Goal: Information Seeking & Learning: Learn about a topic

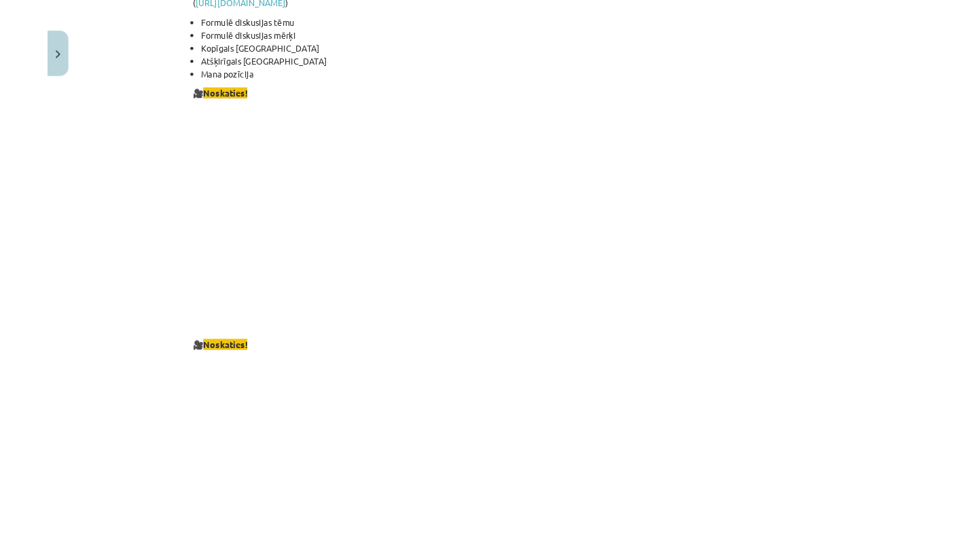
scroll to position [2413, 0]
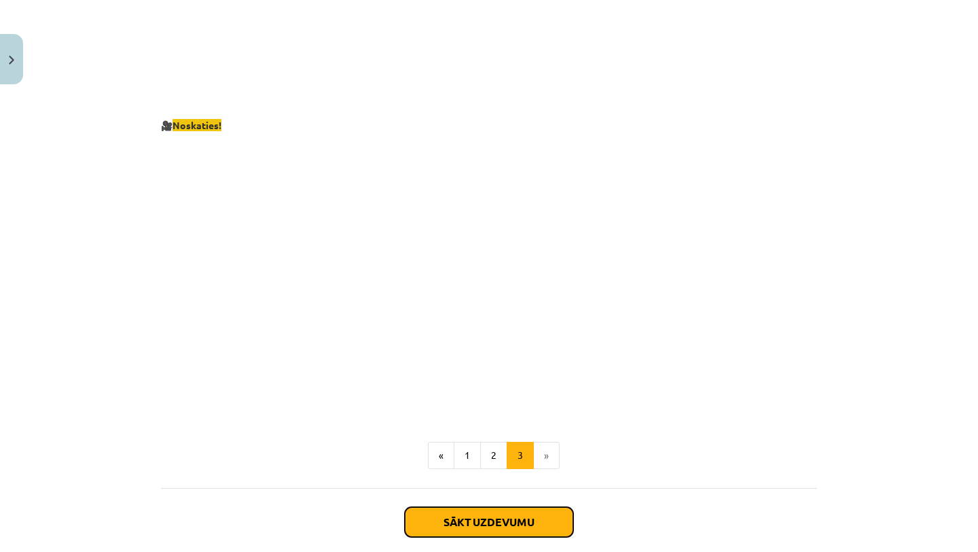
click at [467, 507] on button "Sākt uzdevumu" at bounding box center [489, 522] width 168 height 30
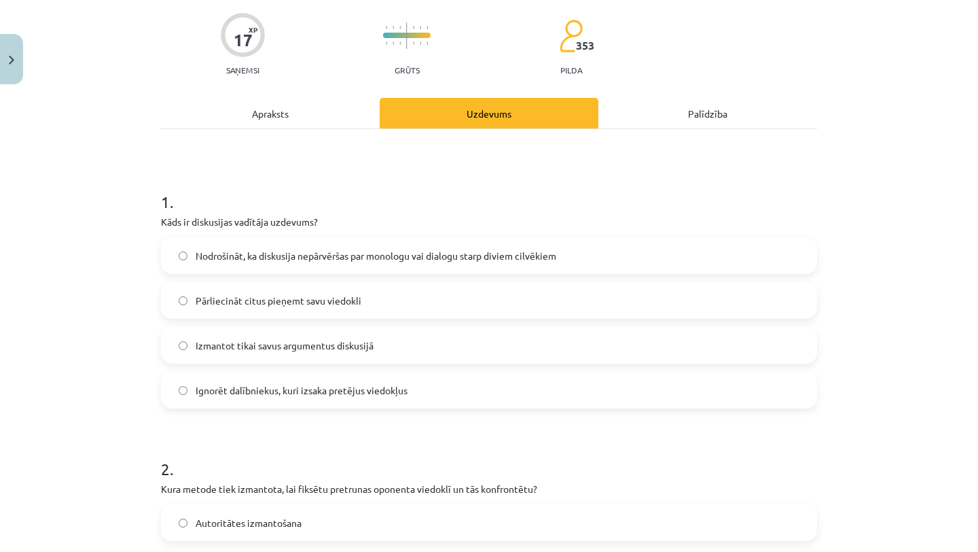
scroll to position [109, 0]
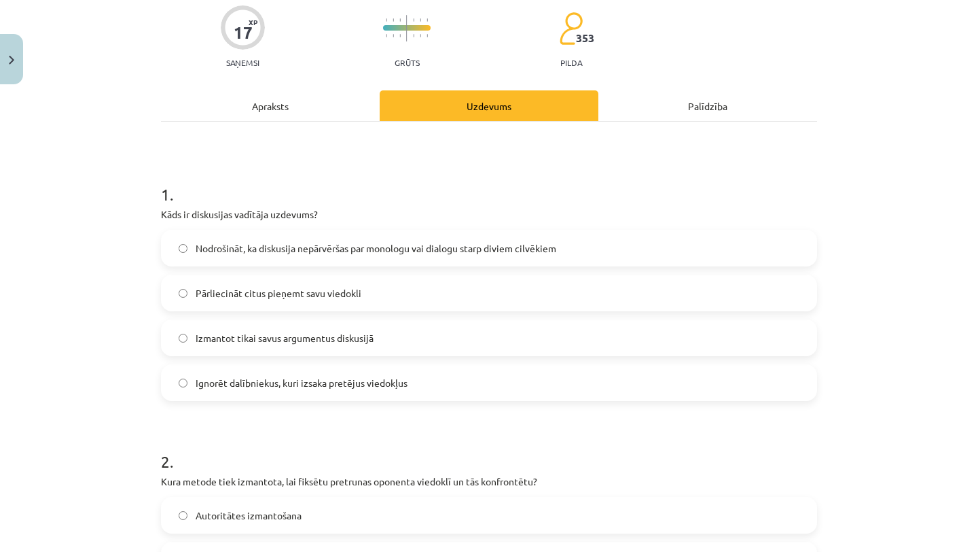
click at [470, 257] on label "Nodrošināt, ka diskusija nepārvēršas par monologu vai dialogu starp diviem cilv…" at bounding box center [488, 248] width 653 height 34
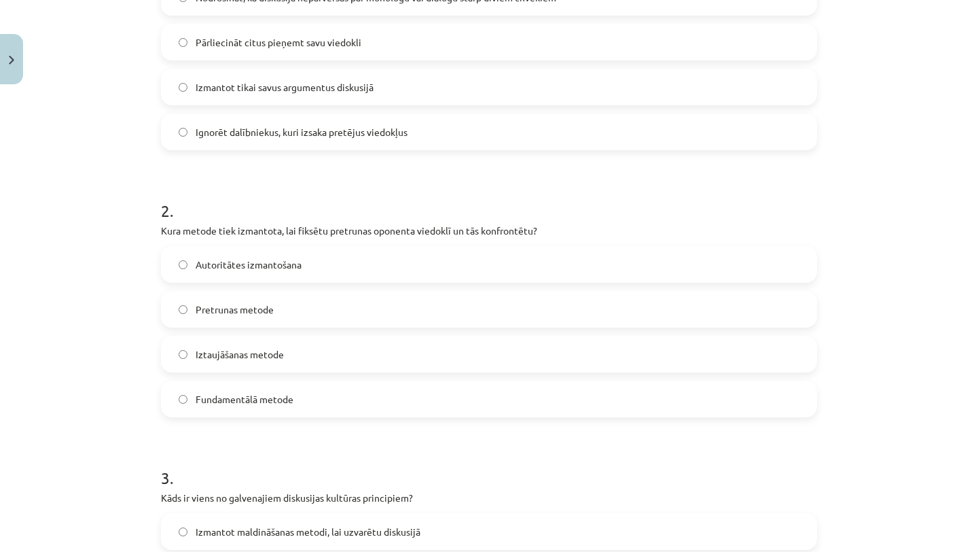
scroll to position [362, 0]
click at [474, 300] on label "Pretrunas metode" at bounding box center [488, 307] width 653 height 34
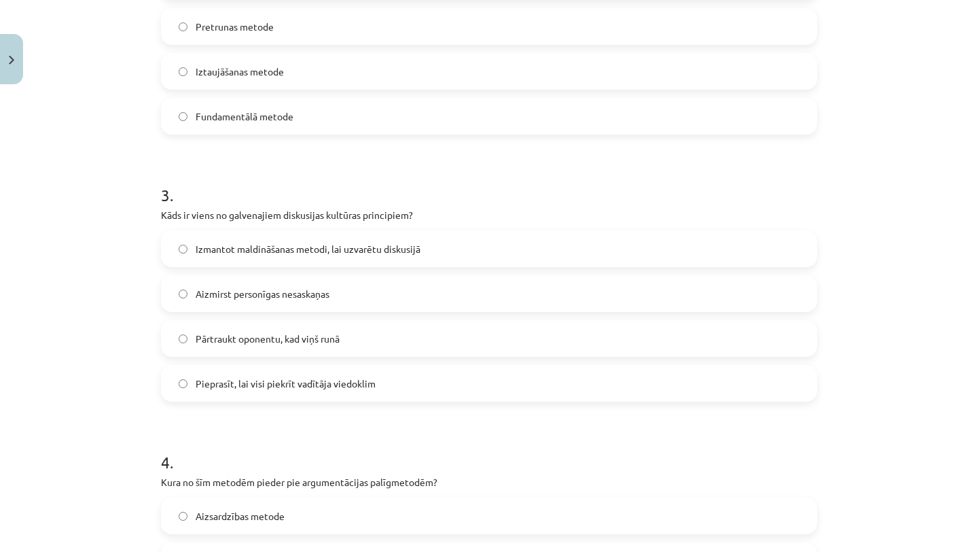
scroll to position [645, 0]
click at [465, 291] on label "Aizmirst personīgas nesaskaņas" at bounding box center [488, 291] width 653 height 34
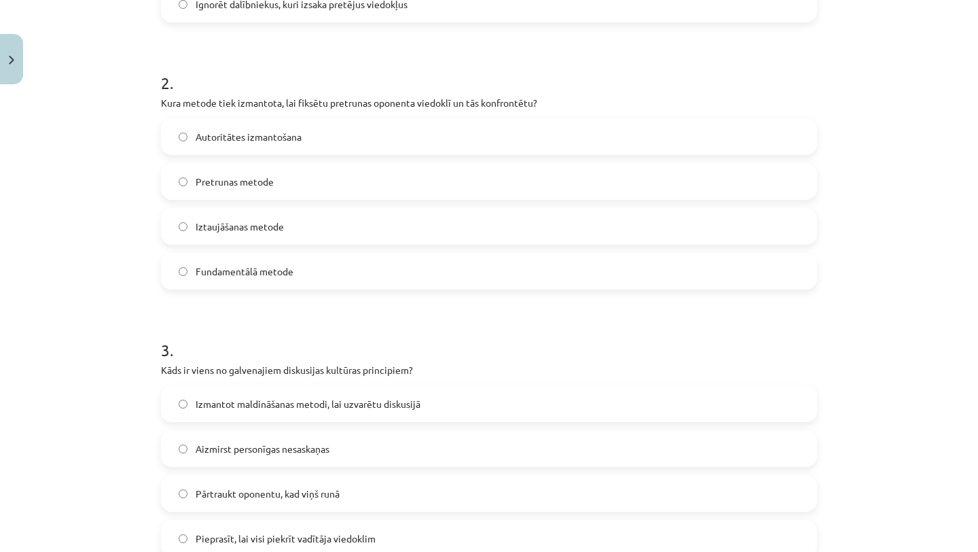
scroll to position [0, 0]
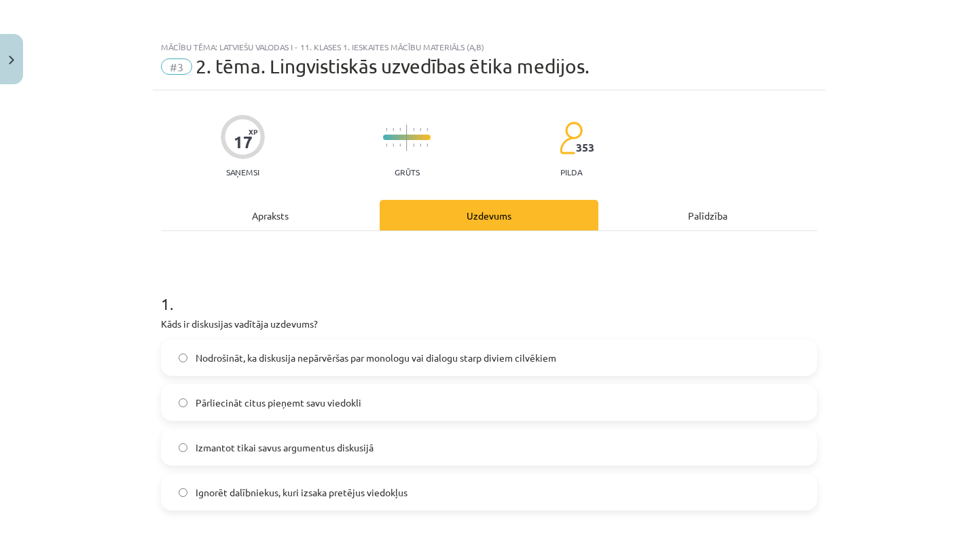
click at [301, 206] on div "Apraksts" at bounding box center [270, 215] width 219 height 31
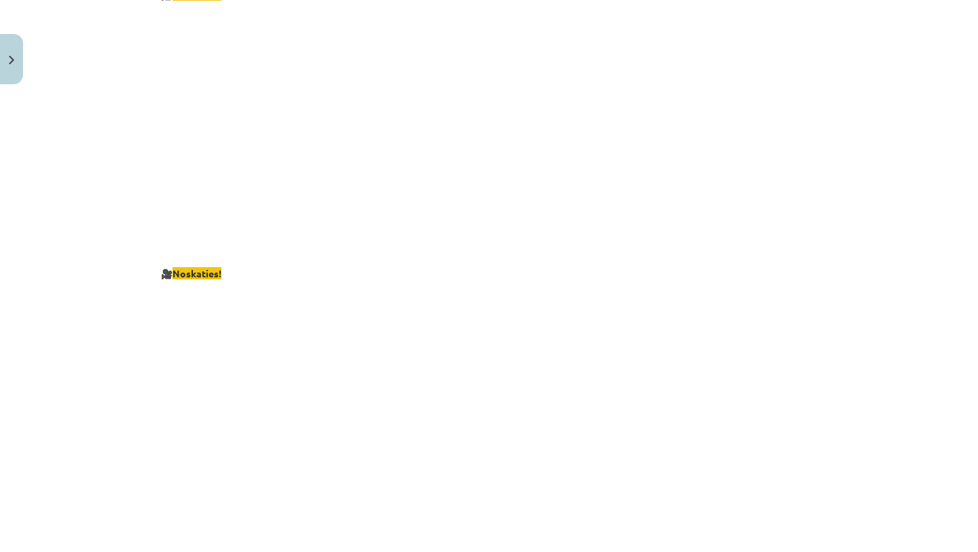
scroll to position [2473, 0]
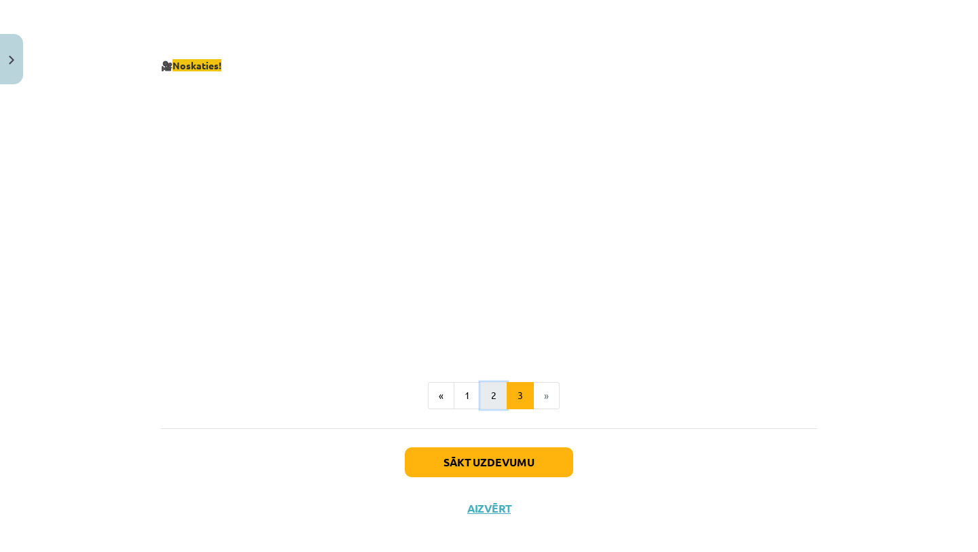
click at [496, 382] on button "2" at bounding box center [493, 395] width 27 height 27
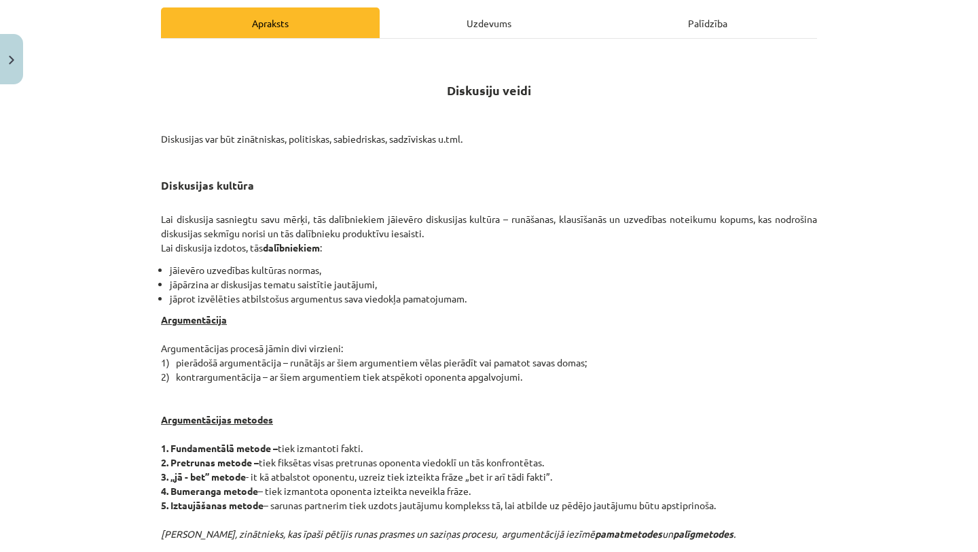
scroll to position [0, 0]
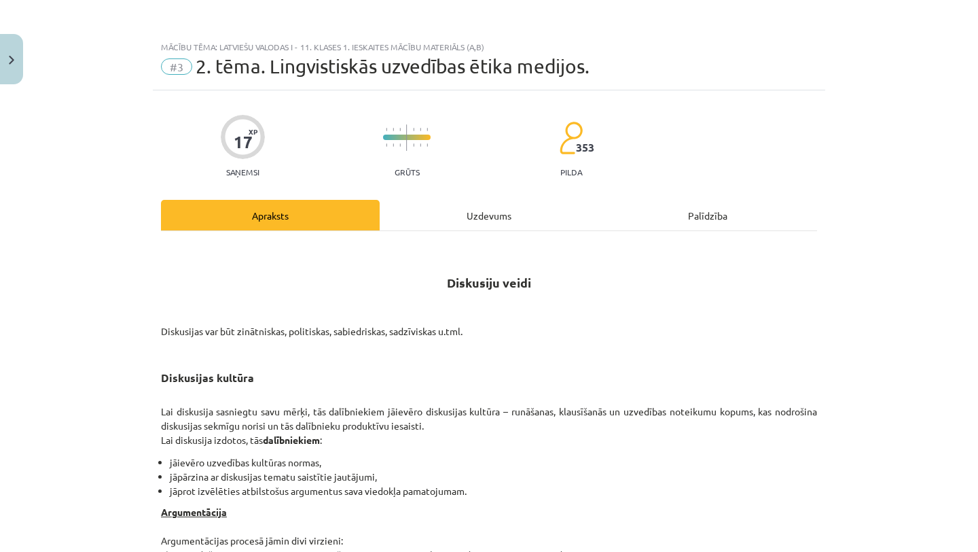
click at [497, 209] on div "Uzdevums" at bounding box center [489, 215] width 219 height 31
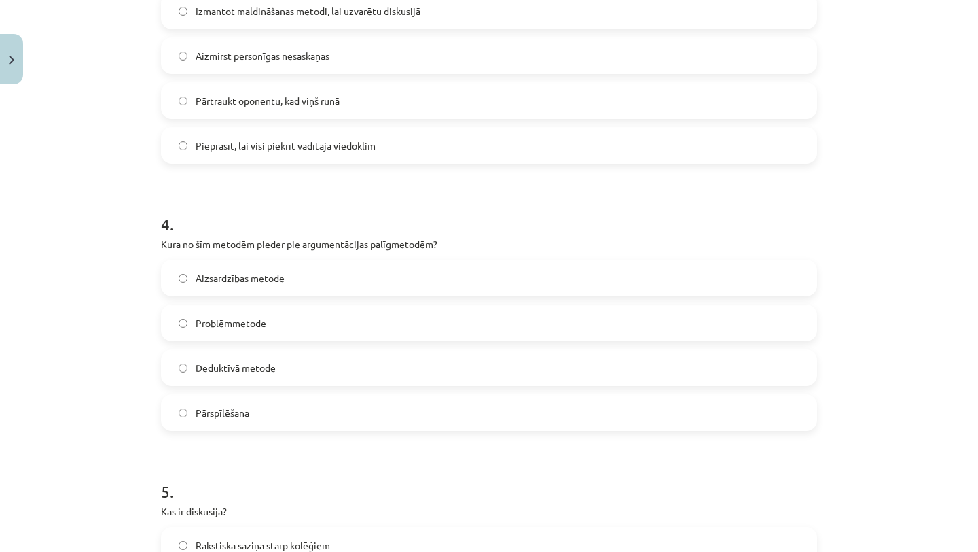
click at [341, 416] on label "Pārspīlēšana" at bounding box center [488, 412] width 653 height 34
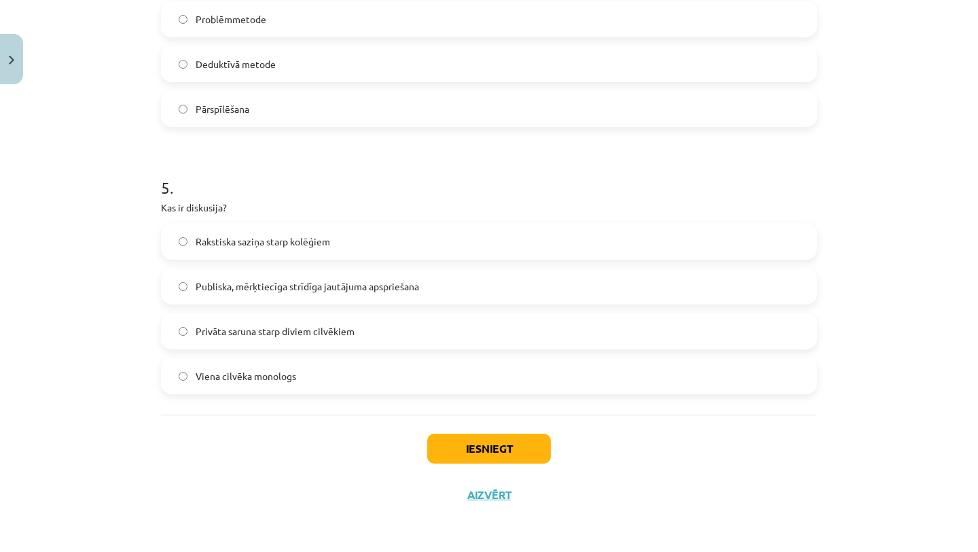
scroll to position [1183, 0]
click at [379, 293] on span "Publiska, mērķtiecīga strīdīga jautājuma apspriešana" at bounding box center [307, 288] width 223 height 14
click at [441, 447] on button "Iesniegt" at bounding box center [489, 450] width 124 height 30
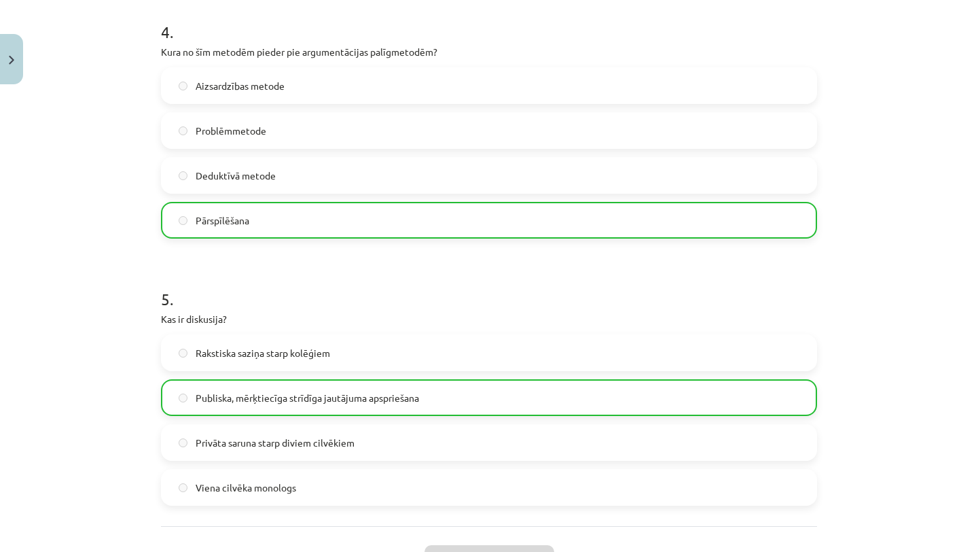
scroll to position [1227, 0]
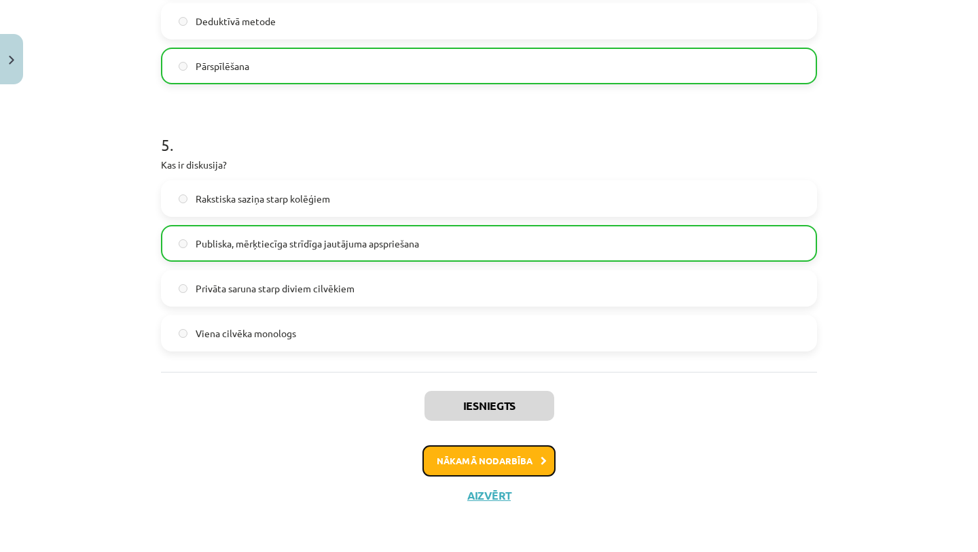
click at [539, 465] on button "Nākamā nodarbība" at bounding box center [488, 460] width 133 height 31
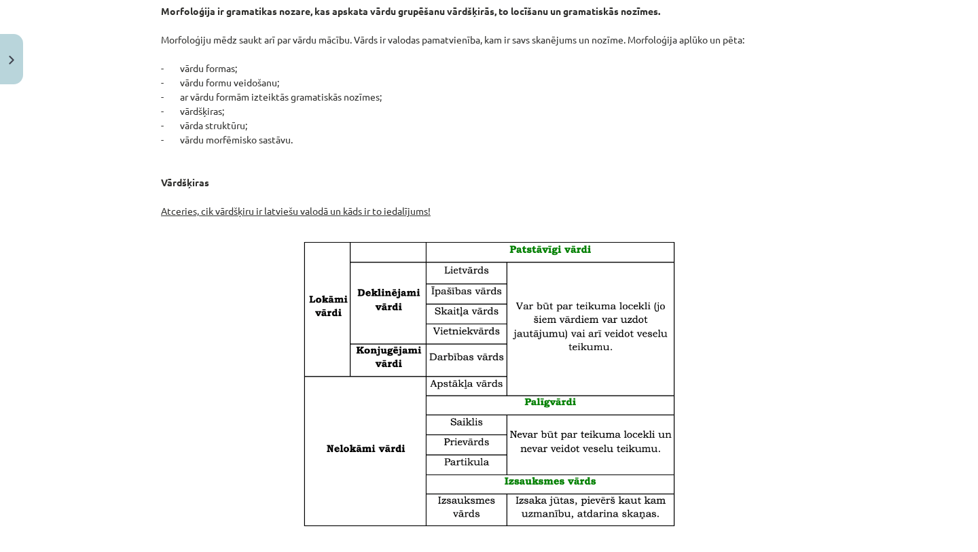
scroll to position [0, 0]
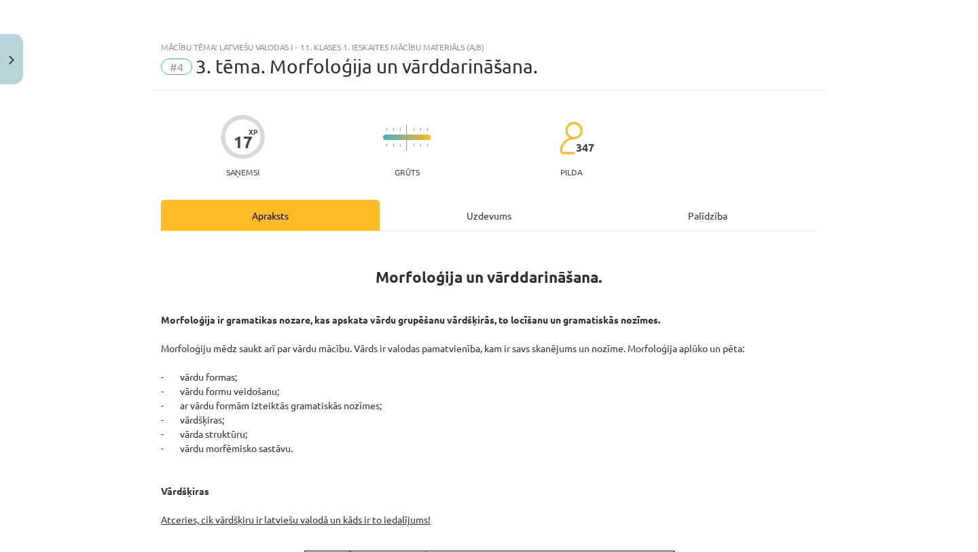
click at [860, 336] on div "Mācību tēma: Latviešu valodas i - 11. klases 1. ieskaites mācību materiāls (a,b…" at bounding box center [489, 276] width 978 height 552
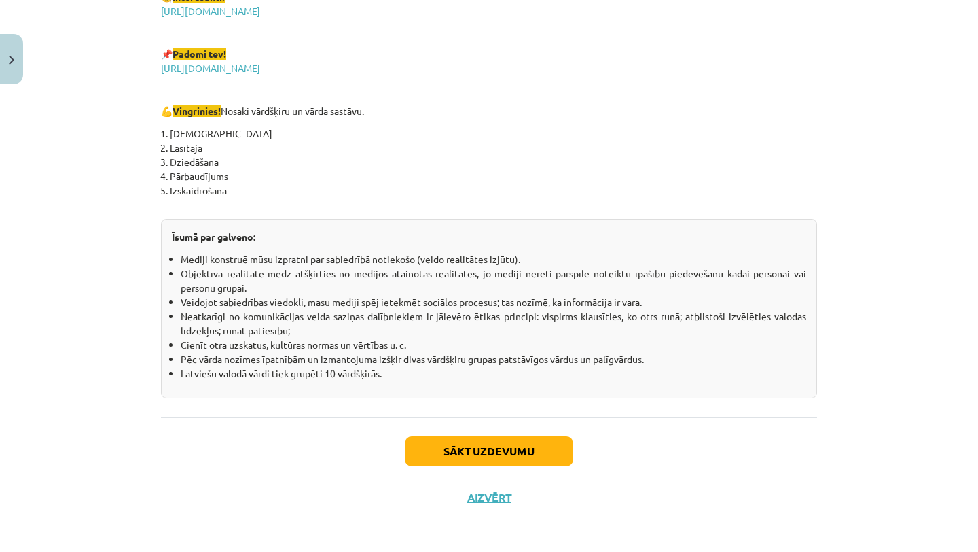
scroll to position [2350, 0]
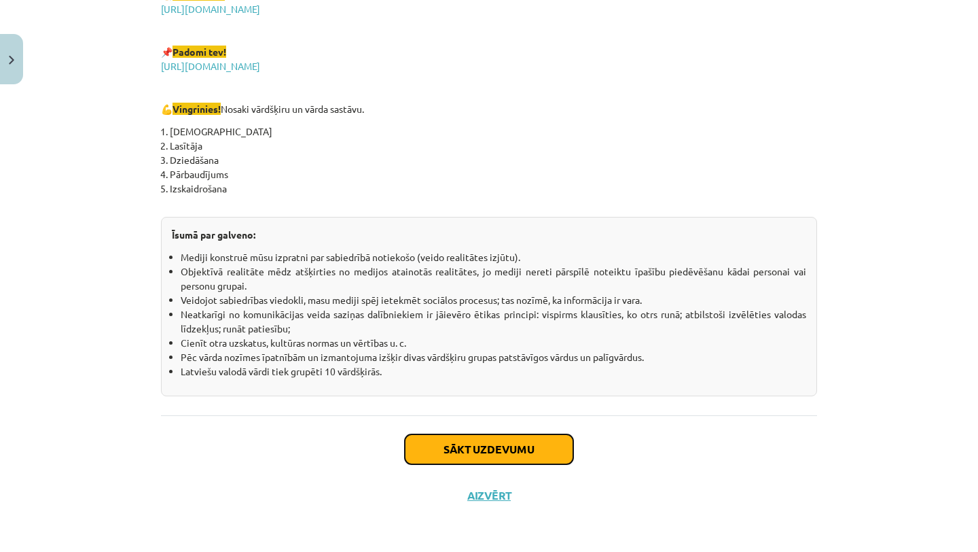
click at [560, 442] on button "Sākt uzdevumu" at bounding box center [489, 449] width 168 height 30
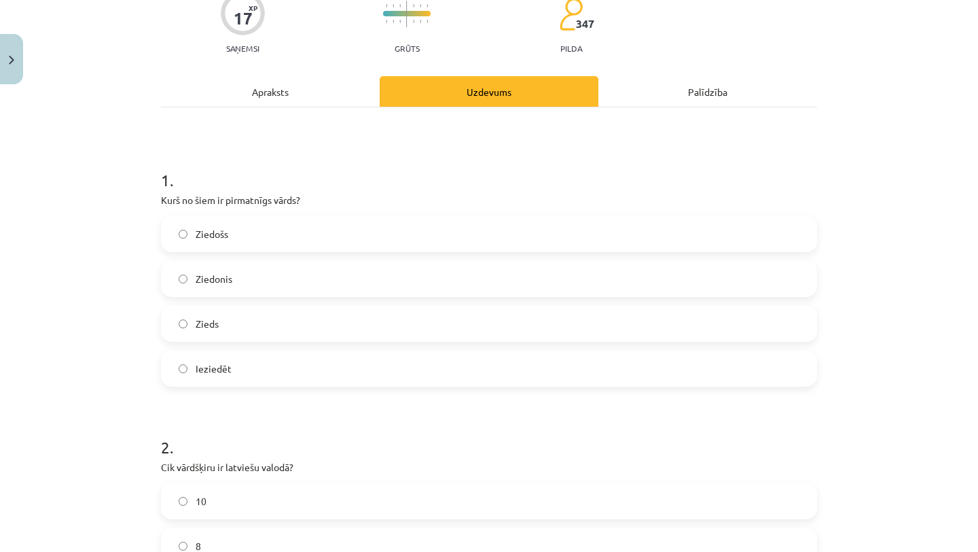
scroll to position [124, 0]
click at [465, 323] on label "Zieds" at bounding box center [488, 323] width 653 height 34
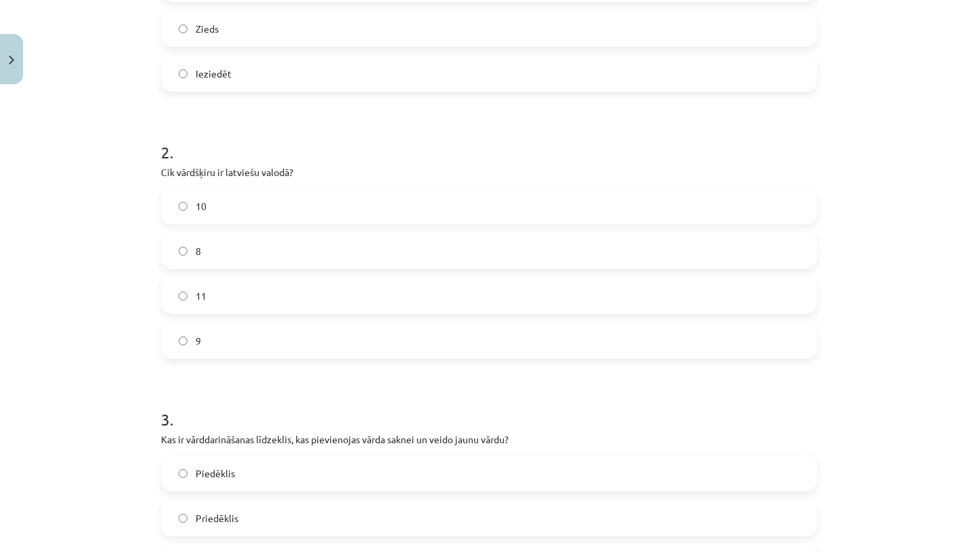
scroll to position [426, 0]
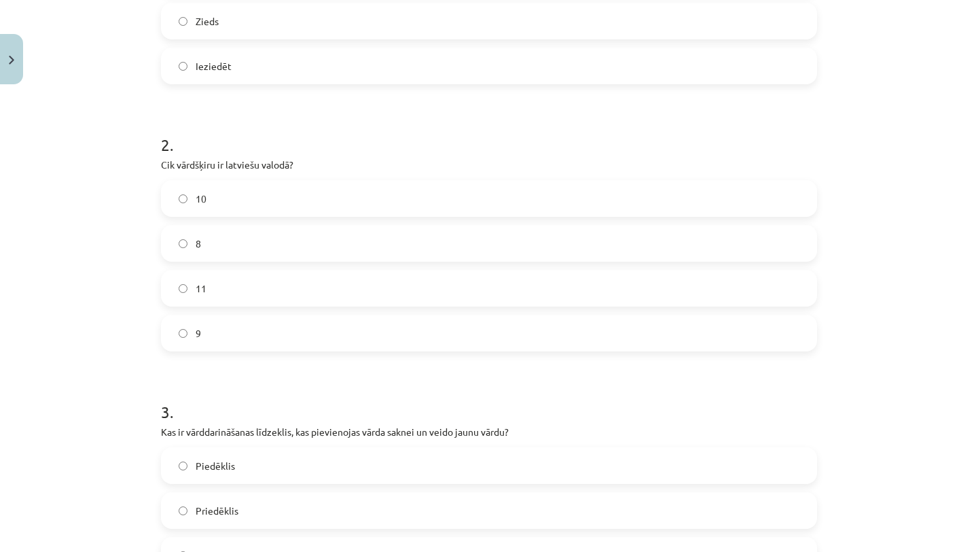
click at [481, 202] on label "10" at bounding box center [488, 198] width 653 height 34
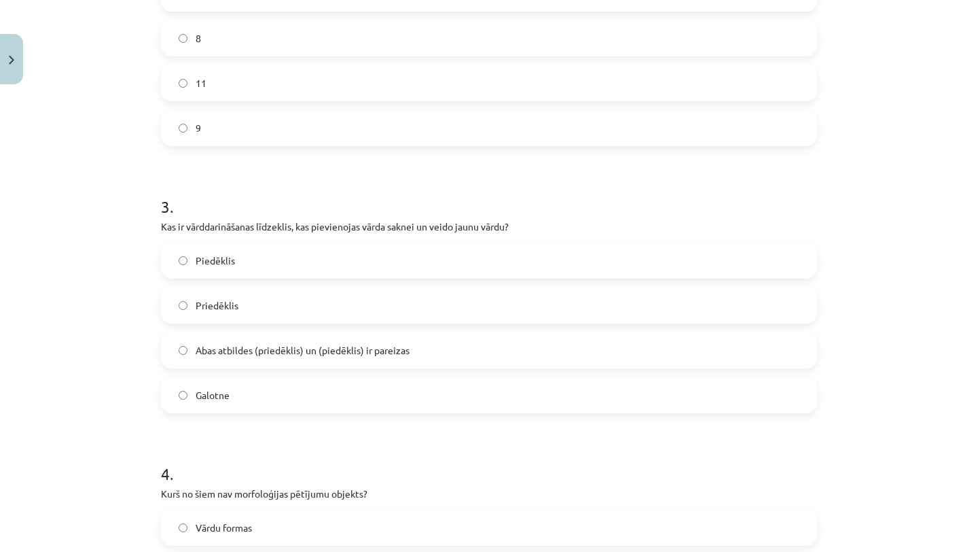
scroll to position [632, 0]
click at [464, 347] on label "Abas atbildes (priedēklis) un (piedēklis) ir pareizas" at bounding box center [488, 348] width 653 height 34
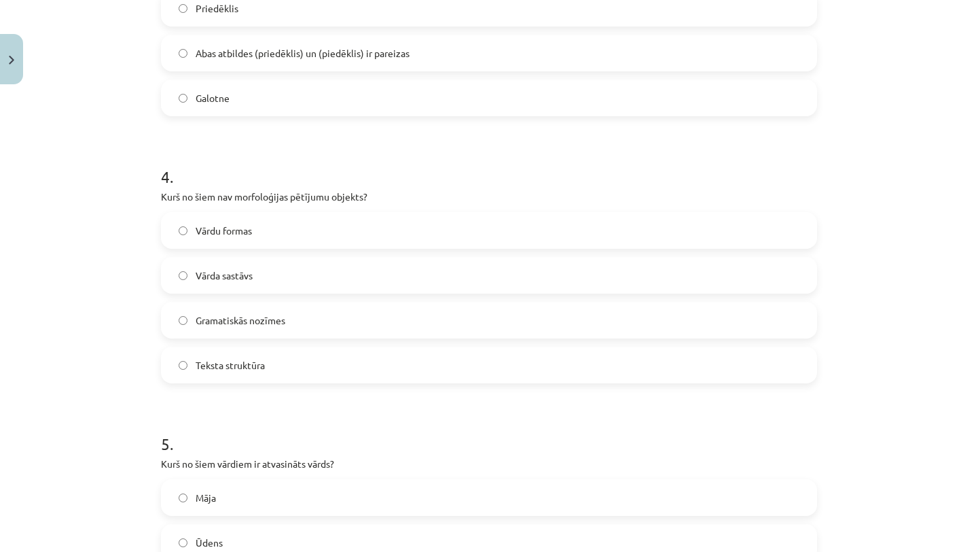
scroll to position [930, 0]
click at [463, 361] on label "Teksta struktūra" at bounding box center [488, 363] width 653 height 34
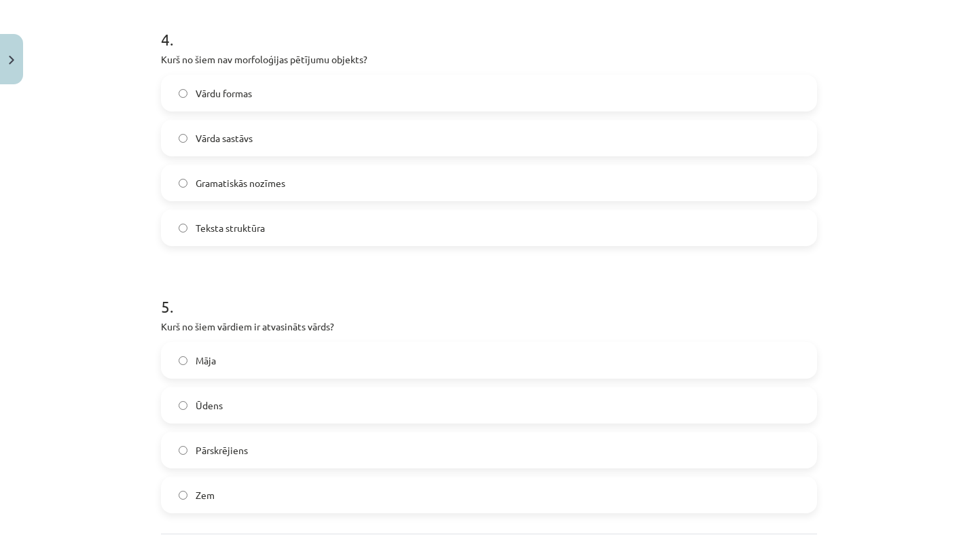
scroll to position [1087, 0]
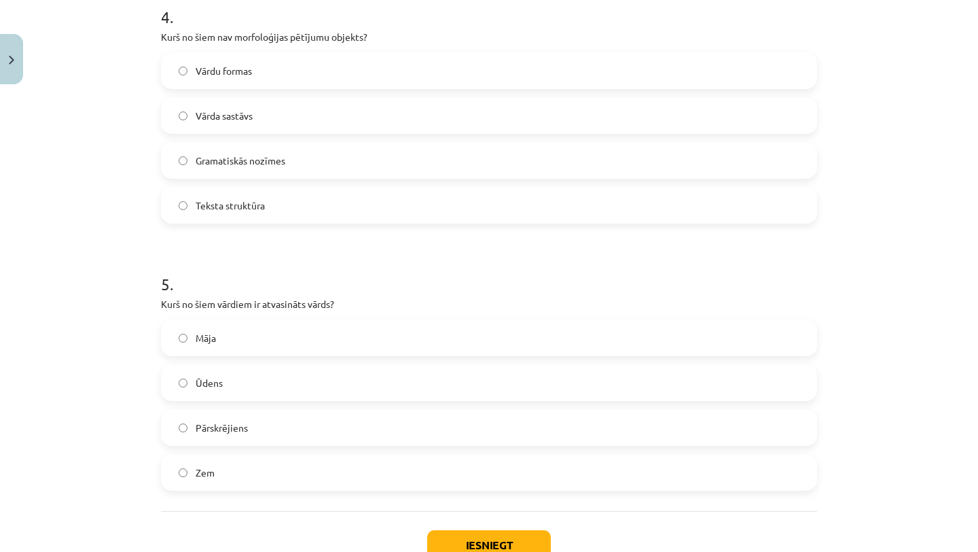
click at [348, 430] on label "Pārskrējiens" at bounding box center [488, 427] width 653 height 34
click at [480, 532] on button "Iesniegt" at bounding box center [489, 545] width 124 height 30
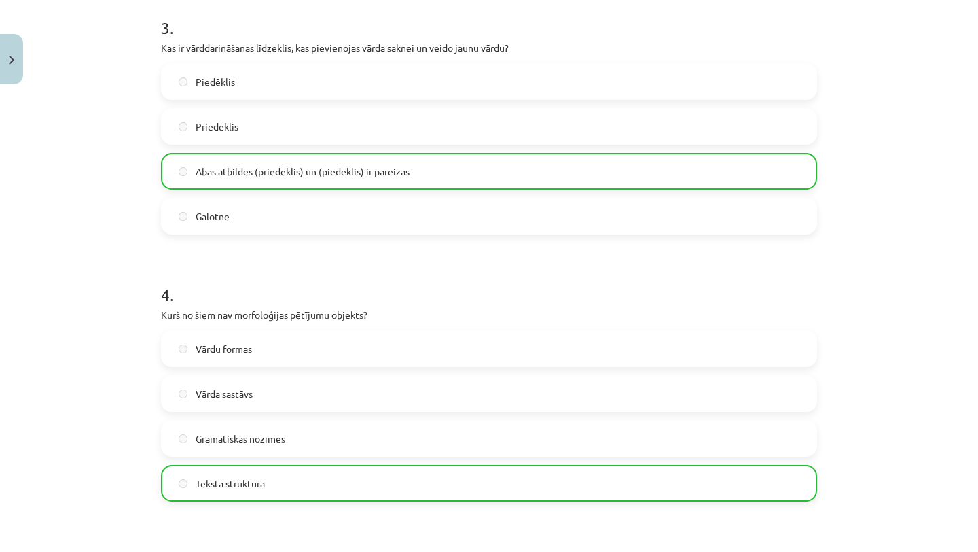
scroll to position [1227, 0]
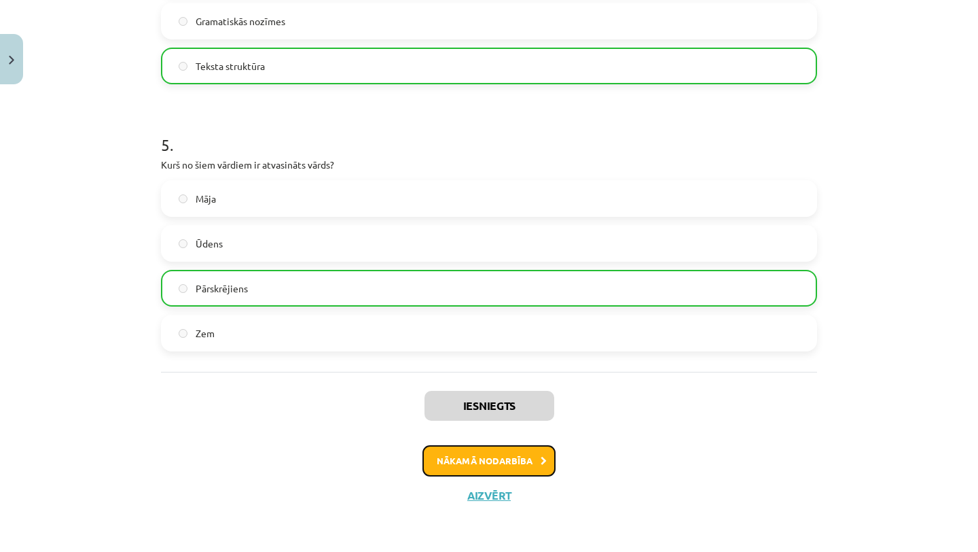
click at [482, 465] on button "Nākamā nodarbība" at bounding box center [488, 460] width 133 height 31
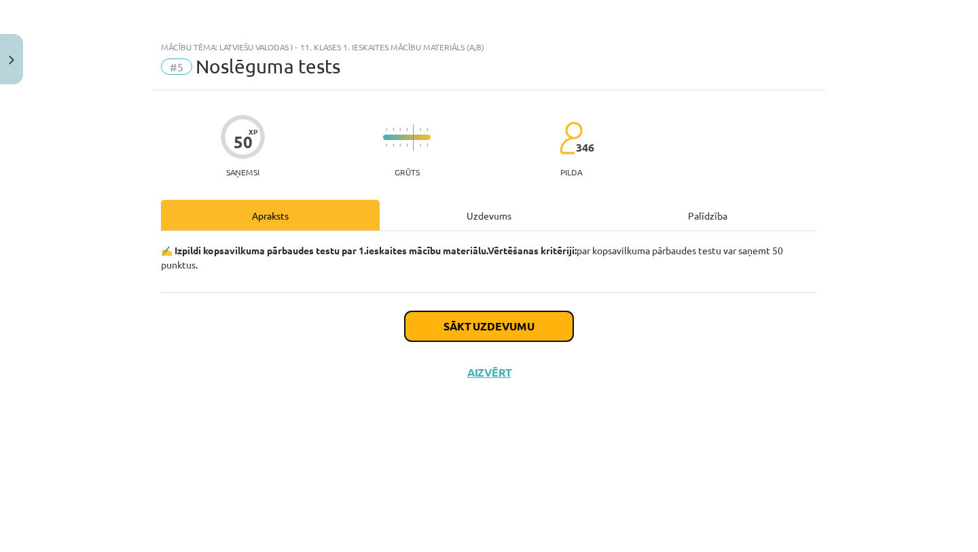
click at [413, 321] on button "Sākt uzdevumu" at bounding box center [489, 326] width 168 height 30
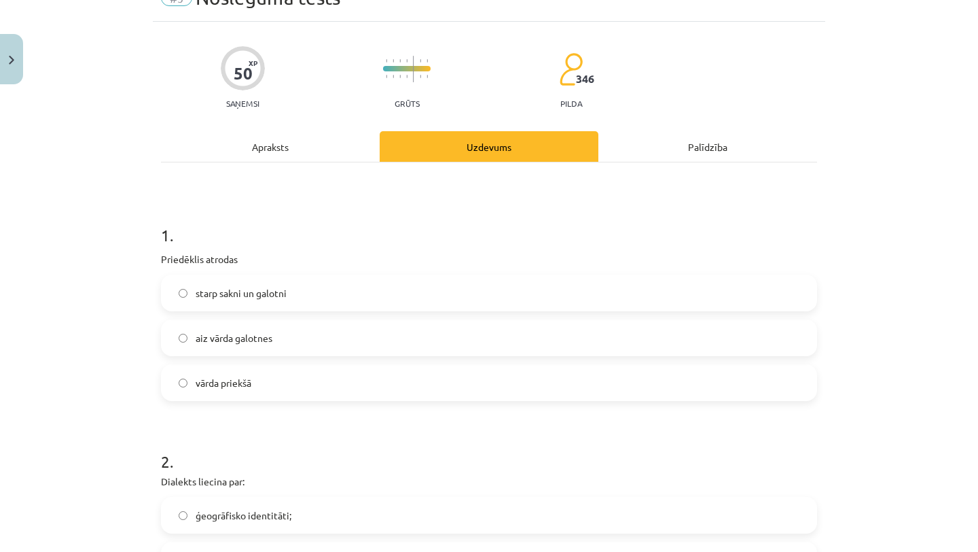
scroll to position [70, 0]
click at [383, 378] on label "vārda priekšā" at bounding box center [488, 381] width 653 height 34
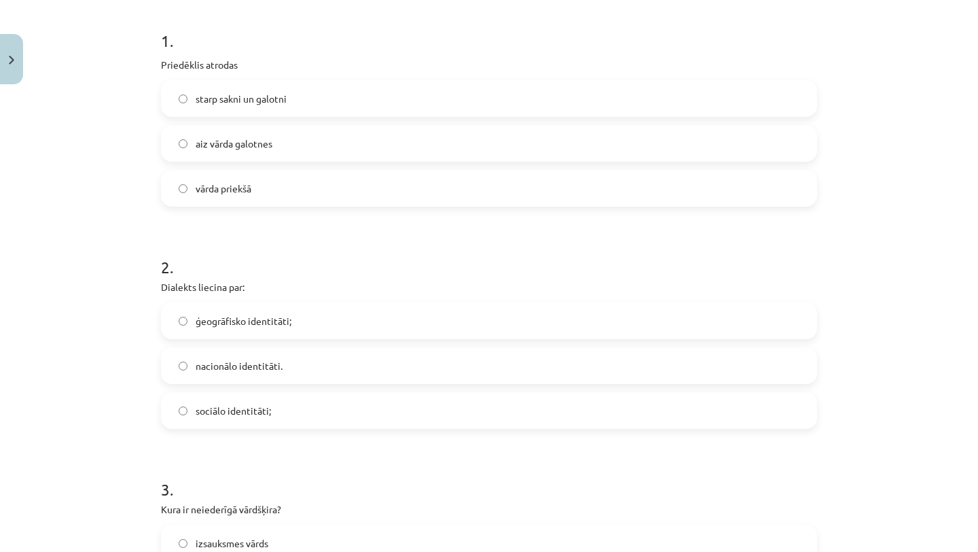
scroll to position [266, 0]
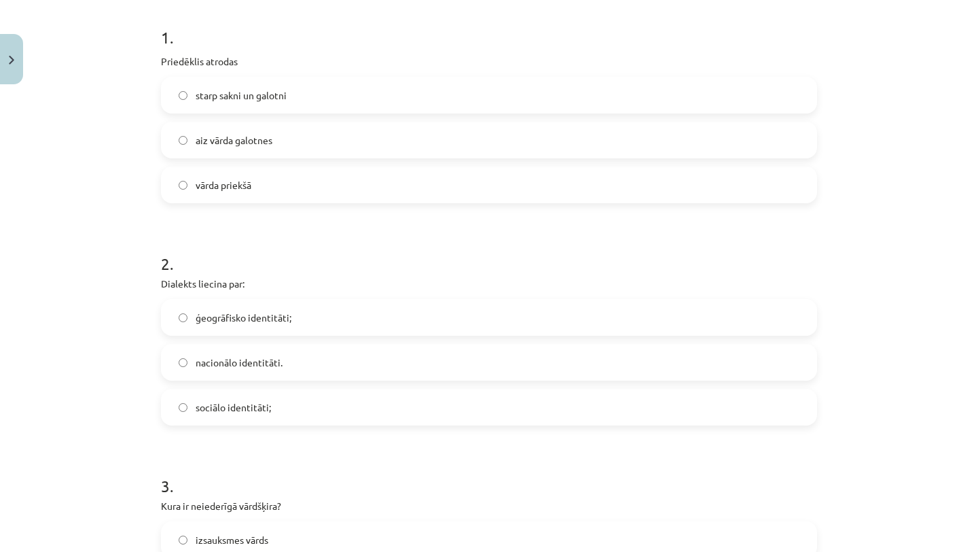
click at [374, 313] on label "ģeogrāfisko identitāti;" at bounding box center [488, 317] width 653 height 34
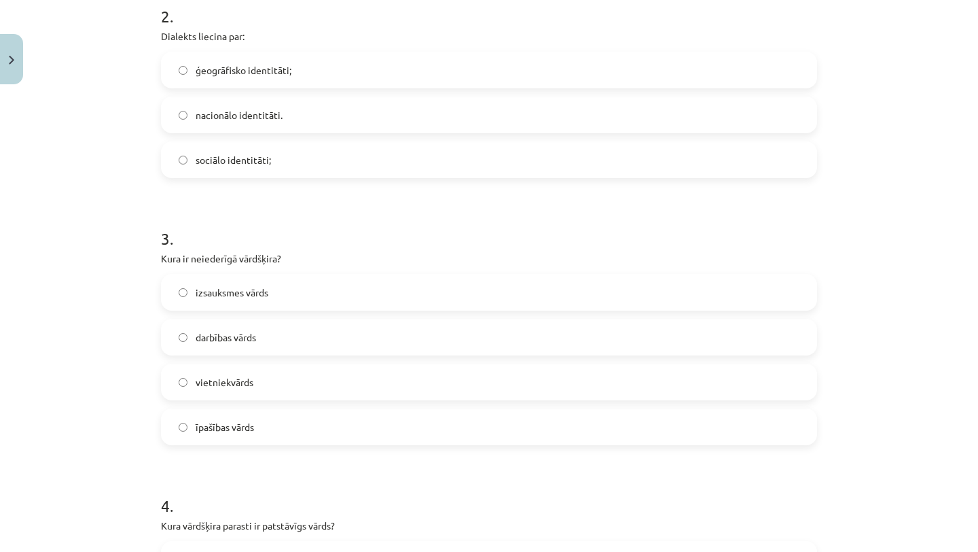
scroll to position [522, 0]
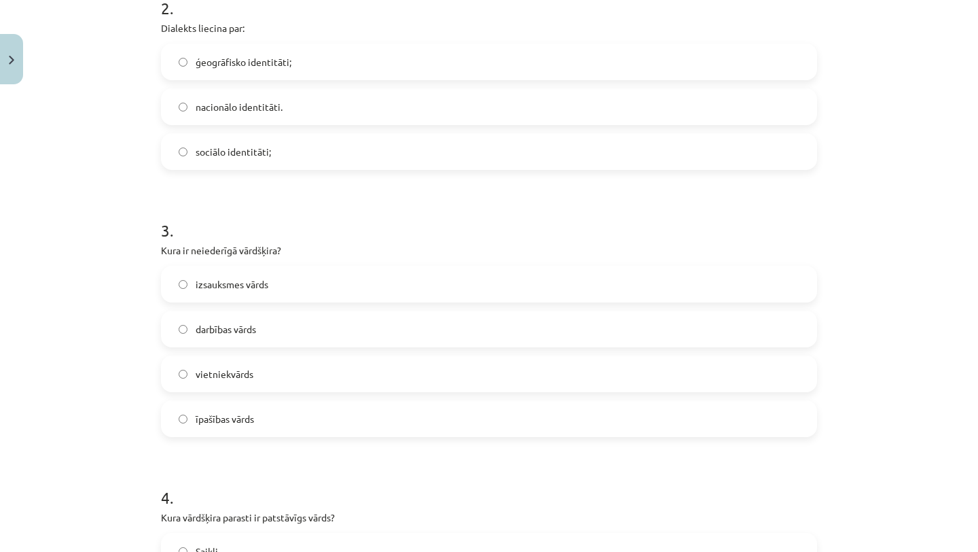
click at [365, 337] on label "darbības vārds" at bounding box center [488, 329] width 653 height 34
click at [322, 285] on label "izsauksmes vārds" at bounding box center [488, 284] width 653 height 34
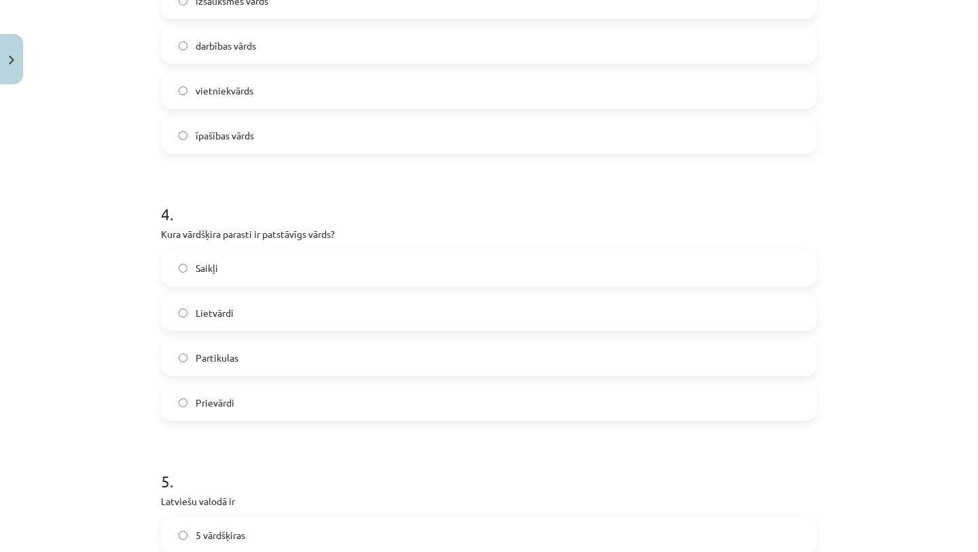
scroll to position [806, 0]
click at [310, 309] on label "Lietvārdi" at bounding box center [488, 311] width 653 height 34
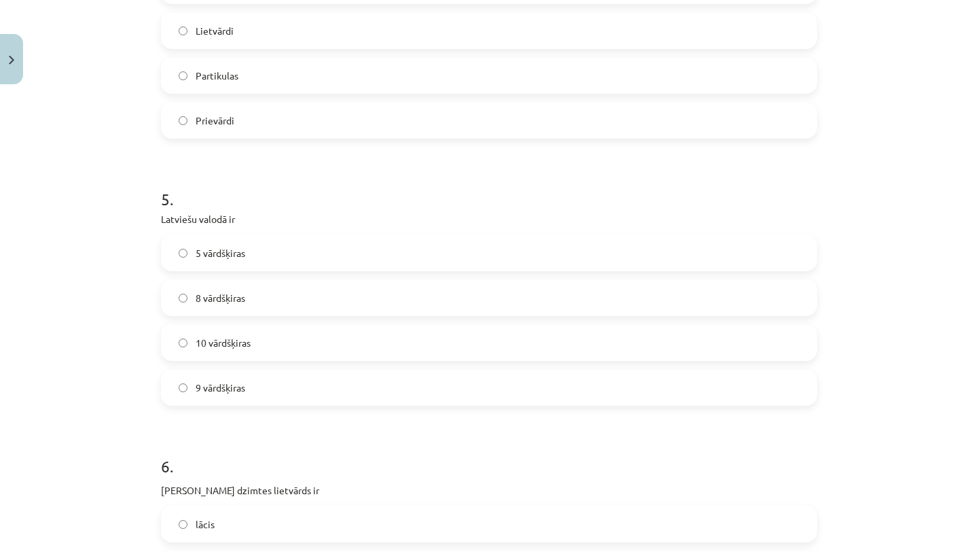
scroll to position [1087, 0]
click at [304, 352] on label "10 vārdšķiras" at bounding box center [488, 342] width 653 height 34
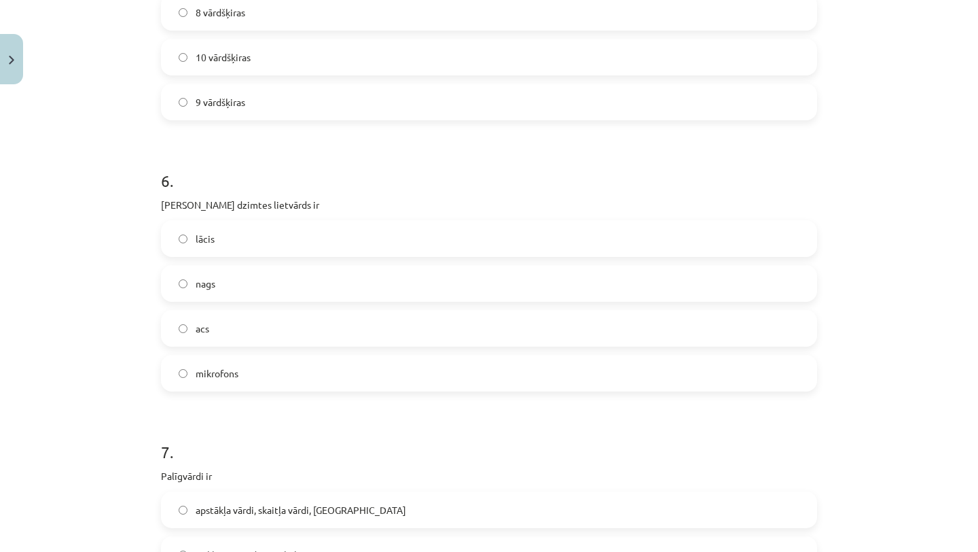
scroll to position [1374, 0]
click at [307, 322] on label "acs" at bounding box center [488, 326] width 653 height 34
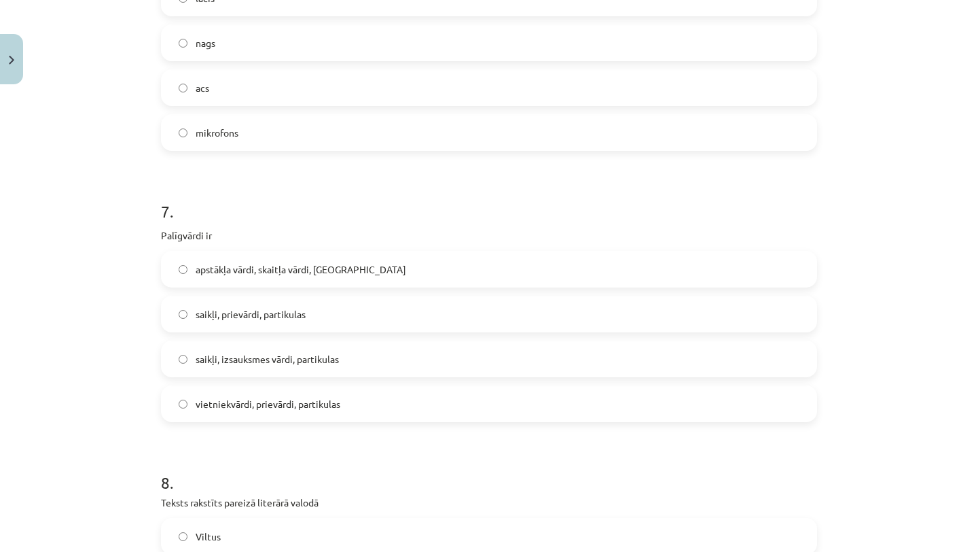
scroll to position [1626, 0]
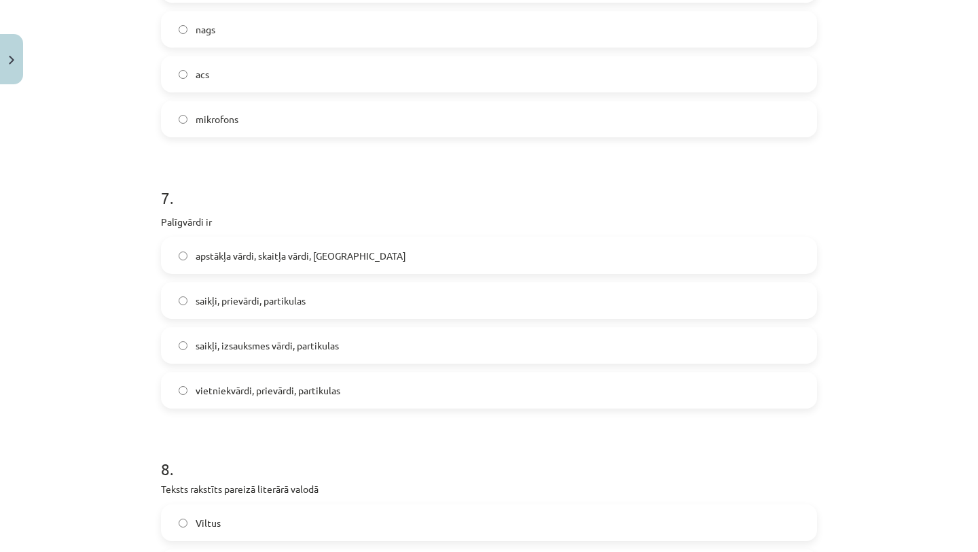
click at [319, 302] on label "saikļi, prievārdi, partikulas" at bounding box center [488, 300] width 653 height 34
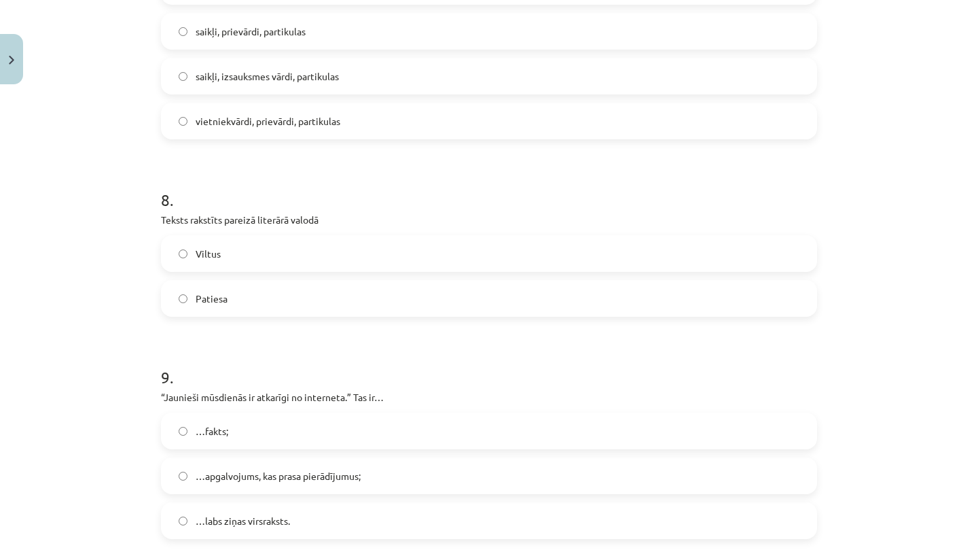
scroll to position [1898, 0]
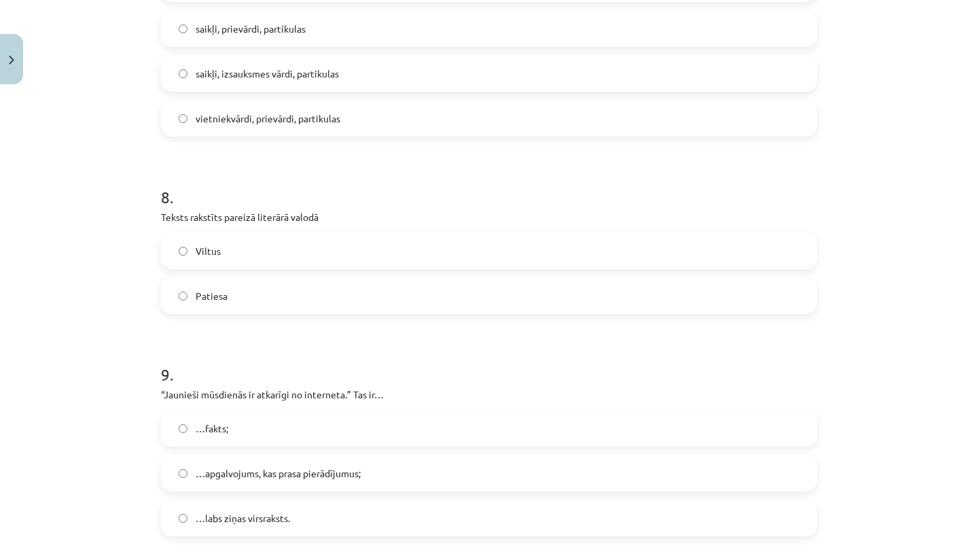
click at [319, 302] on label "Patiesa" at bounding box center [488, 295] width 653 height 34
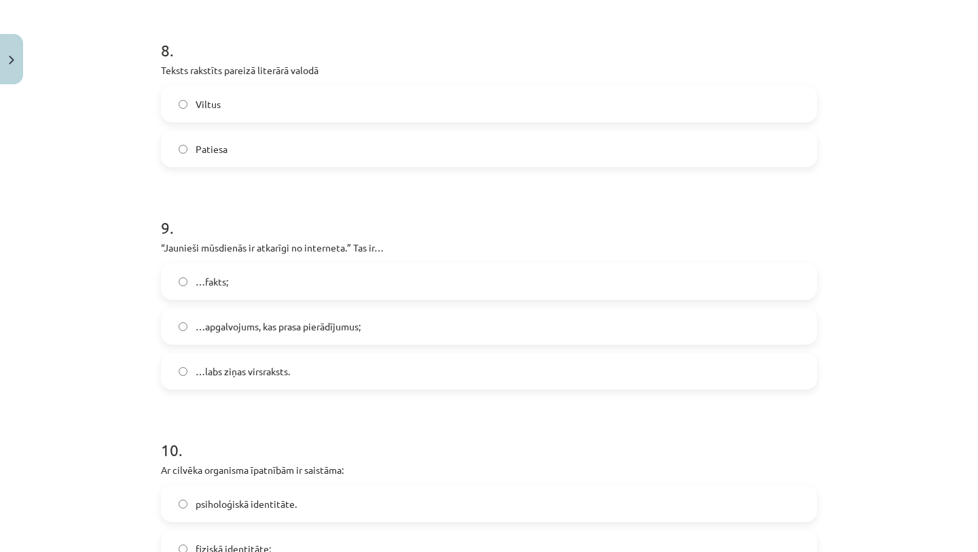
scroll to position [2050, 0]
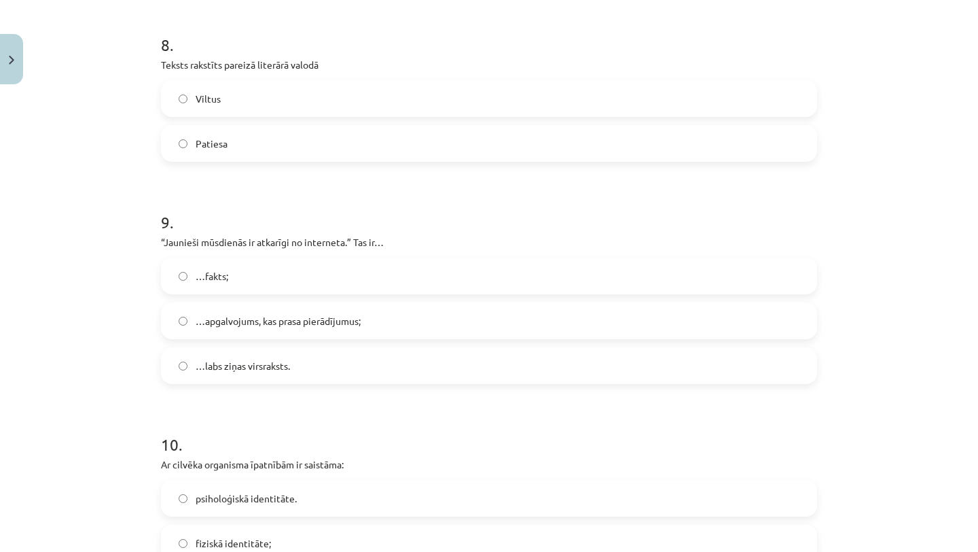
click at [321, 315] on span "…apgalvojums, kas prasa pierādījumus;" at bounding box center [278, 321] width 165 height 14
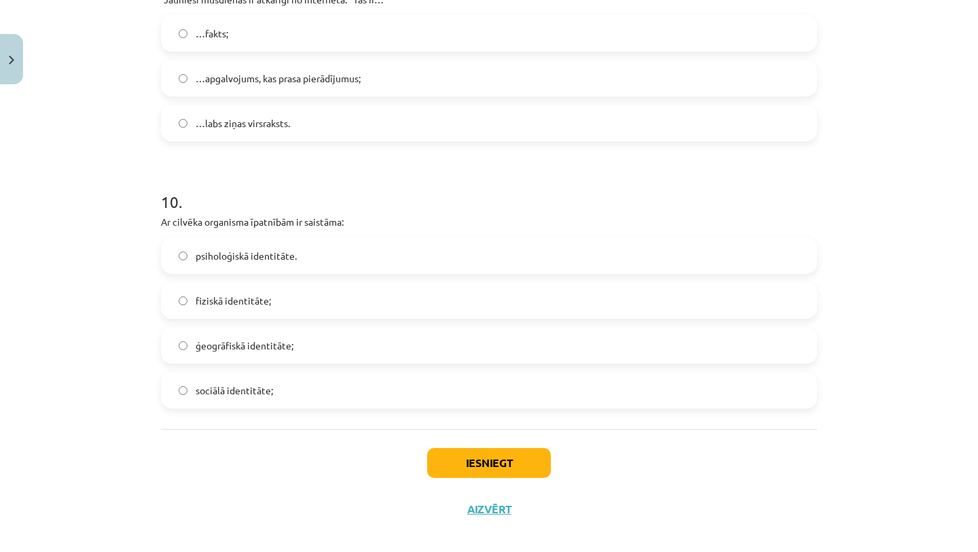
scroll to position [2296, 0]
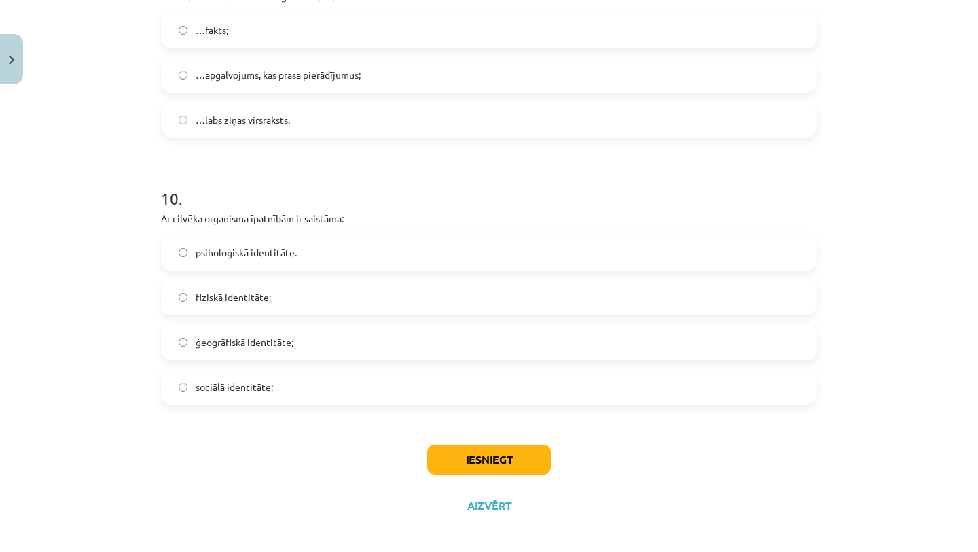
click at [338, 264] on label "psiholoģiskā identitāte." at bounding box center [488, 252] width 653 height 34
click at [336, 289] on label "fiziskā identitāte;" at bounding box center [488, 297] width 653 height 34
click at [485, 450] on button "Iesniegt" at bounding box center [489, 459] width 124 height 30
click at [507, 460] on button "Iesniegt" at bounding box center [489, 459] width 124 height 30
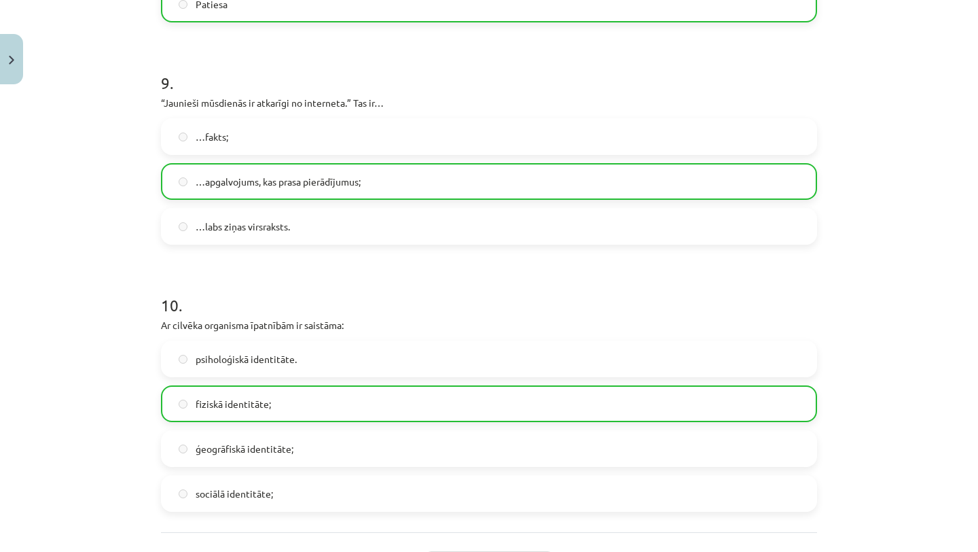
scroll to position [2349, 0]
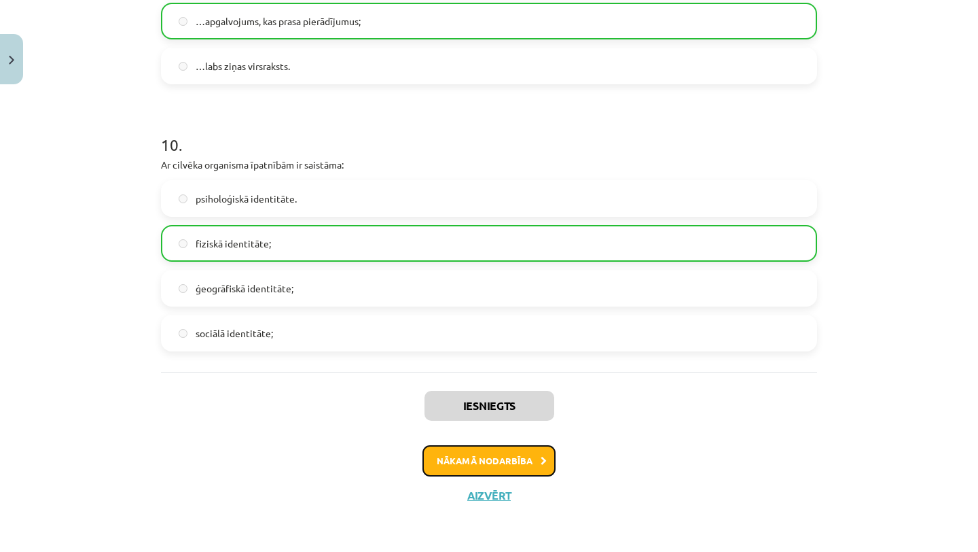
click at [510, 458] on button "Nākamā nodarbība" at bounding box center [488, 460] width 133 height 31
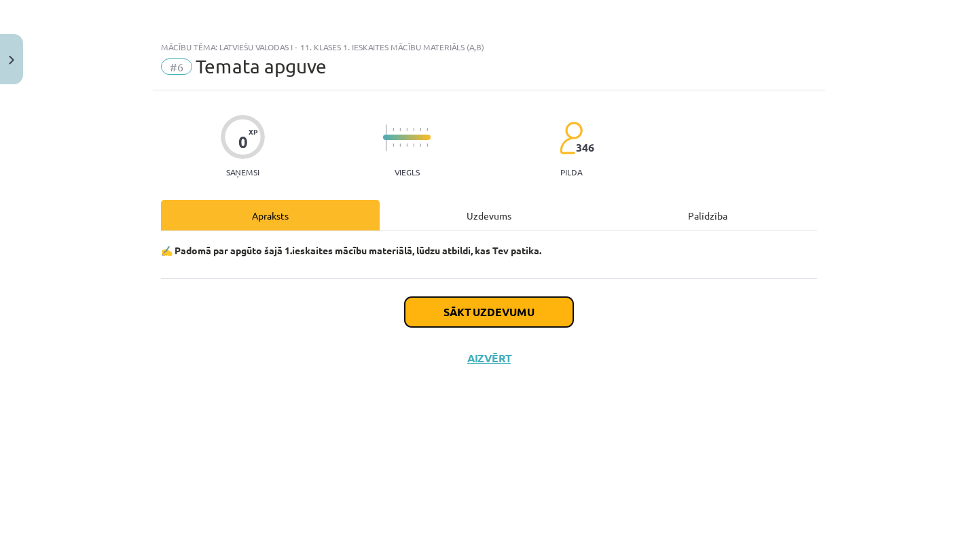
click at [532, 304] on button "Sākt uzdevumu" at bounding box center [489, 312] width 168 height 30
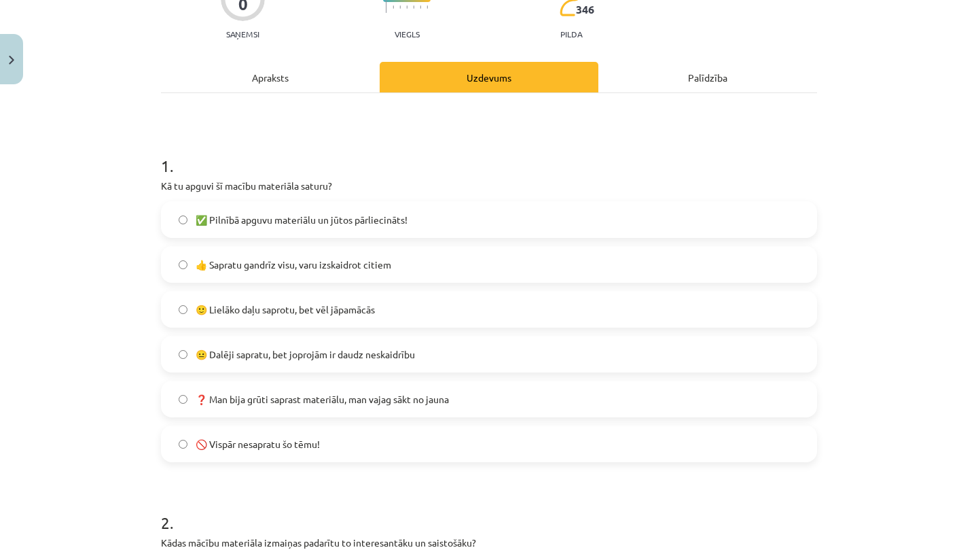
scroll to position [199, 0]
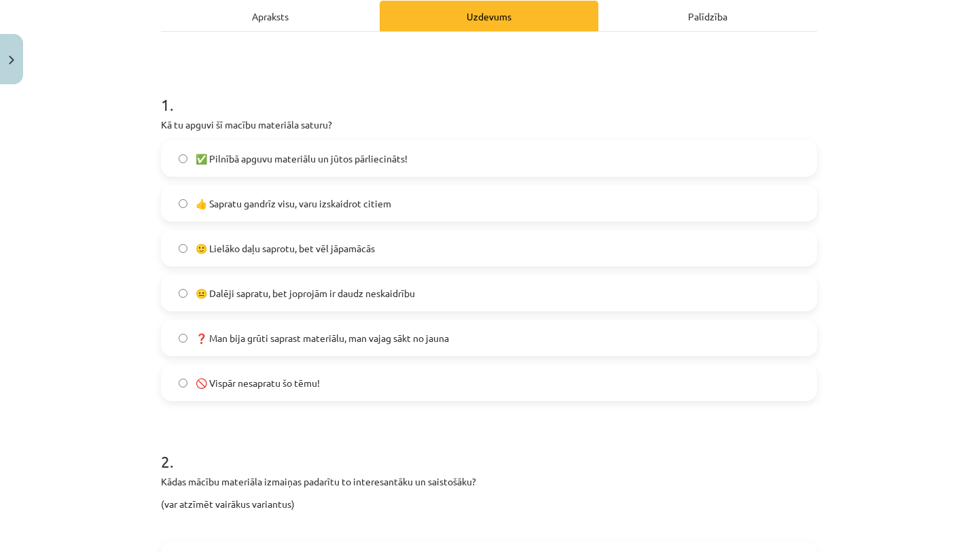
click at [522, 147] on label "✅ Pilnībā apguvu materiālu un jūtos pārliecināts!" at bounding box center [488, 158] width 653 height 34
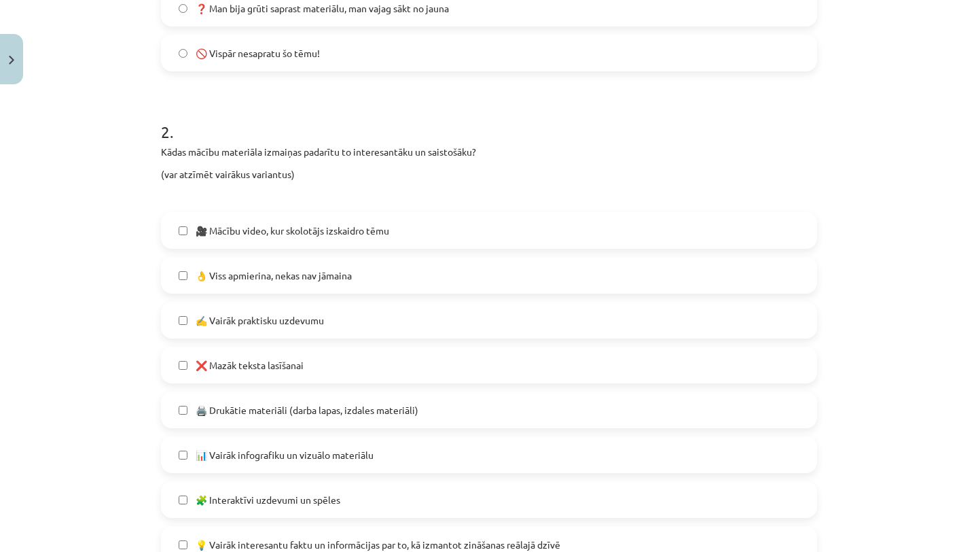
scroll to position [534, 0]
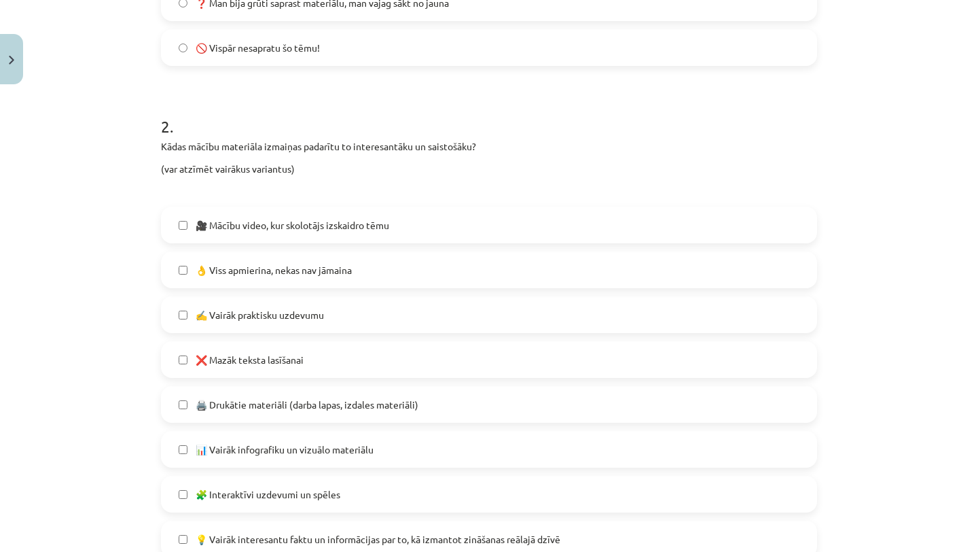
click at [474, 219] on label "🎥 Mācību video, kur skolotājs izskaidro tēmu" at bounding box center [488, 225] width 653 height 34
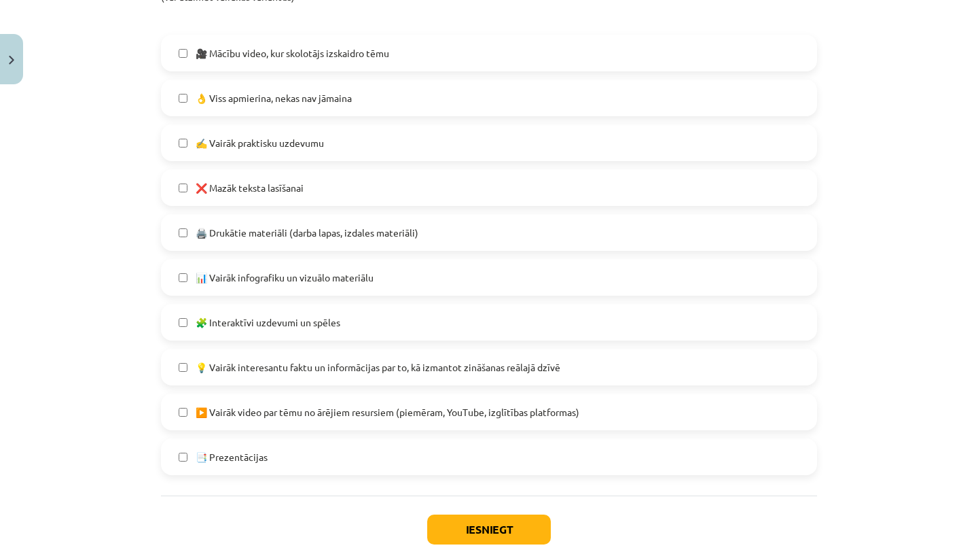
scroll to position [703, 0]
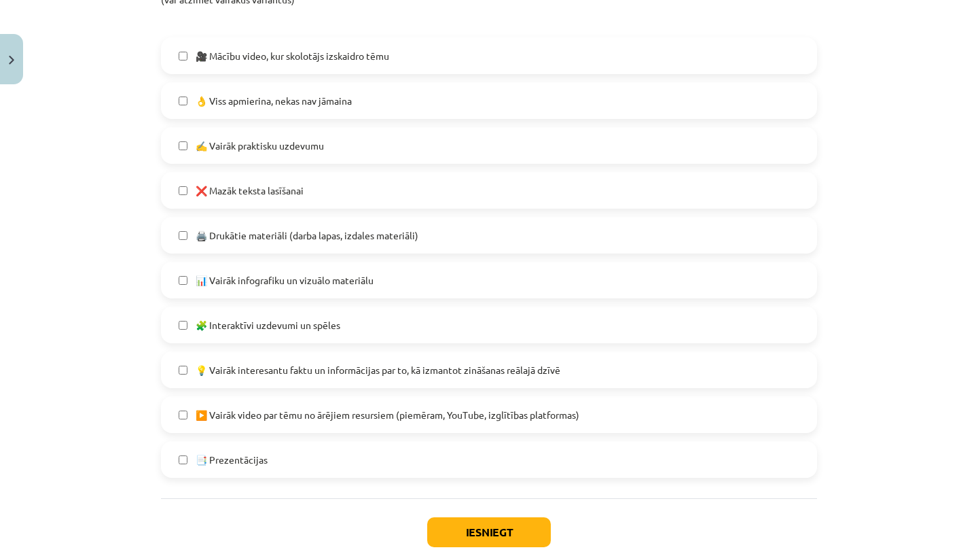
click at [446, 281] on label "📊 Vairāk infografiku un vizuālo materiālu" at bounding box center [488, 280] width 653 height 34
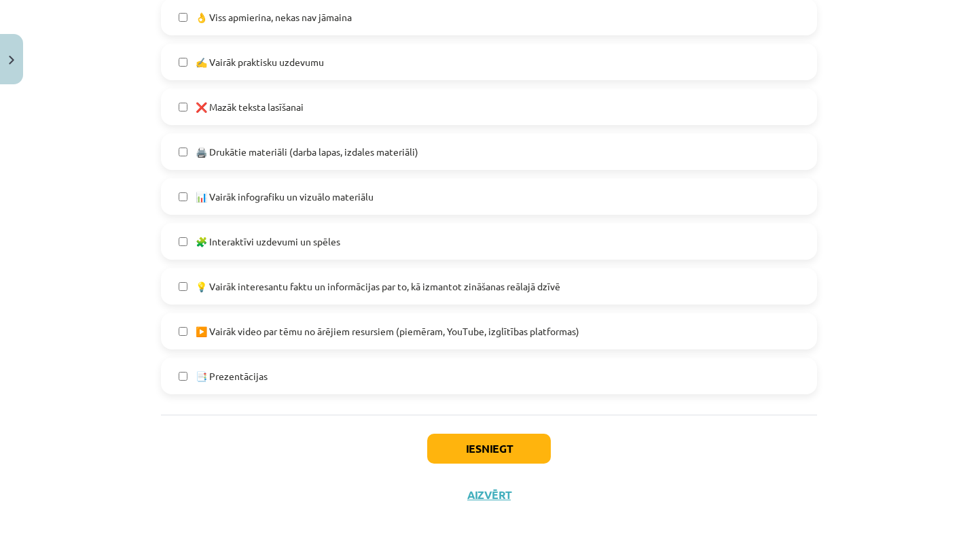
scroll to position [785, 0]
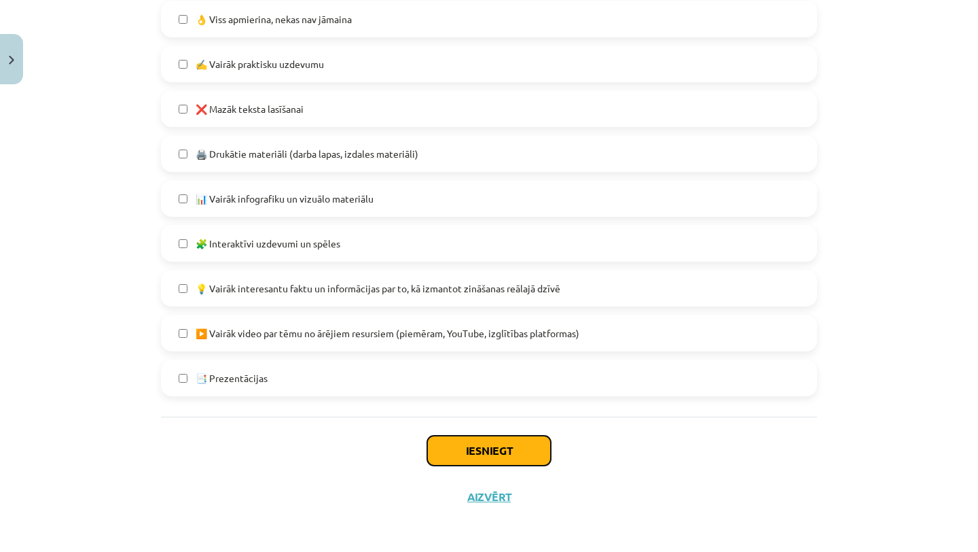
click at [511, 454] on button "Iesniegt" at bounding box center [489, 450] width 124 height 30
click at [497, 444] on button "Iesniegt" at bounding box center [489, 450] width 124 height 30
click at [916, 210] on div "Mācību tēma: Latviešu valodas i - 11. klases 1. ieskaites mācību materiāls (a,b…" at bounding box center [489, 276] width 978 height 552
click at [522, 449] on button "Iesniegt" at bounding box center [489, 450] width 124 height 30
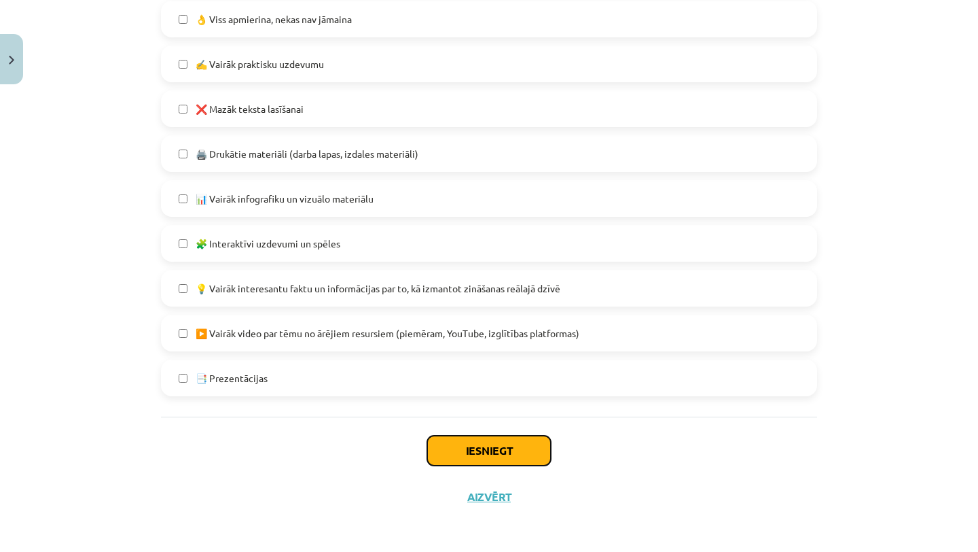
click at [522, 442] on button "Iesniegt" at bounding box center [489, 450] width 124 height 30
click at [17, 68] on button "Close" at bounding box center [11, 59] width 23 height 50
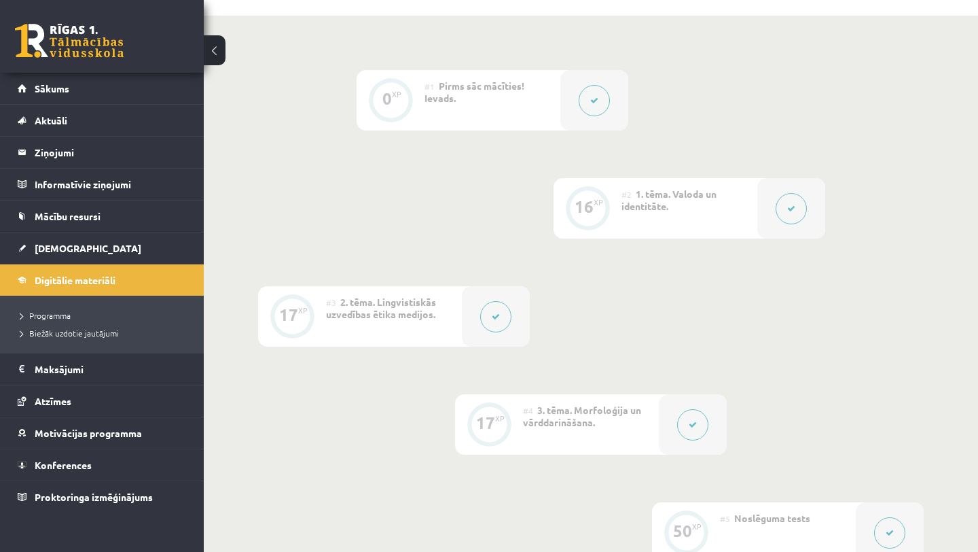
click at [764, 361] on div "0 XP #1 Pirms sāc mācīties! Ievads. 16 XP #2 1. tēma. Valoda un identitāte. 17 …" at bounding box center [591, 370] width 666 height 600
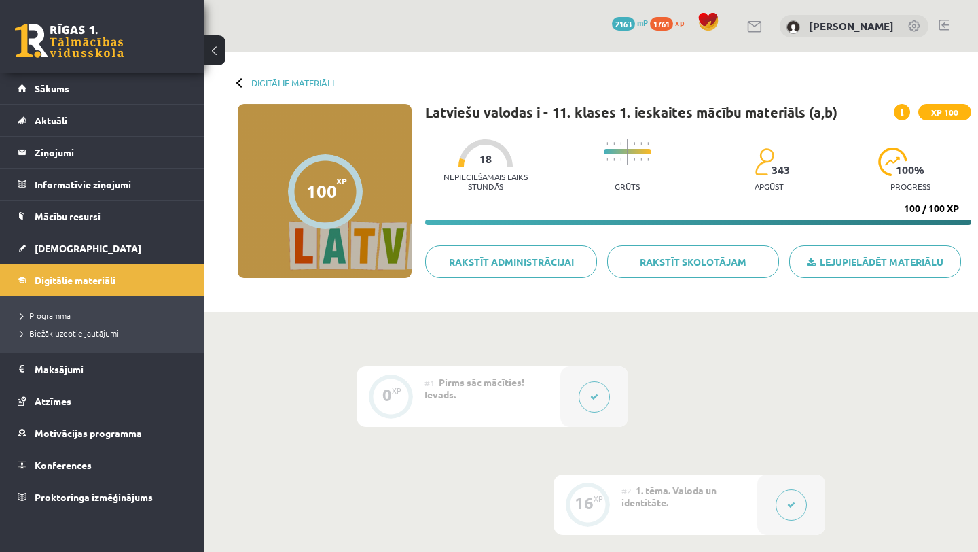
click at [288, 76] on div "Digitālie materiāli 100 XP XP 100 100 / 100 XP Latviešu valodas i - 11. klases …" at bounding box center [591, 181] width 774 height 259
click at [288, 77] on link "Digitālie materiāli" at bounding box center [292, 82] width 83 height 10
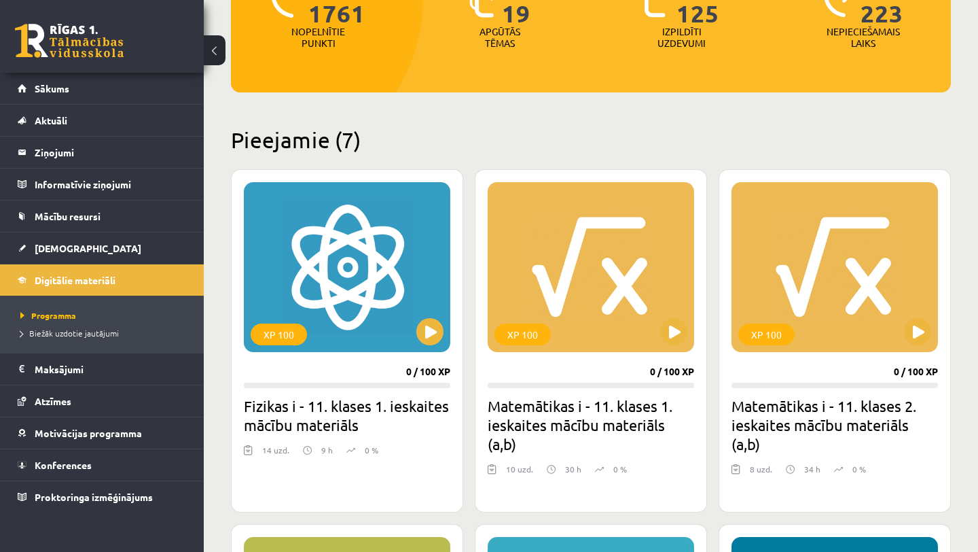
scroll to position [94, 0]
